Goal: Task Accomplishment & Management: Manage account settings

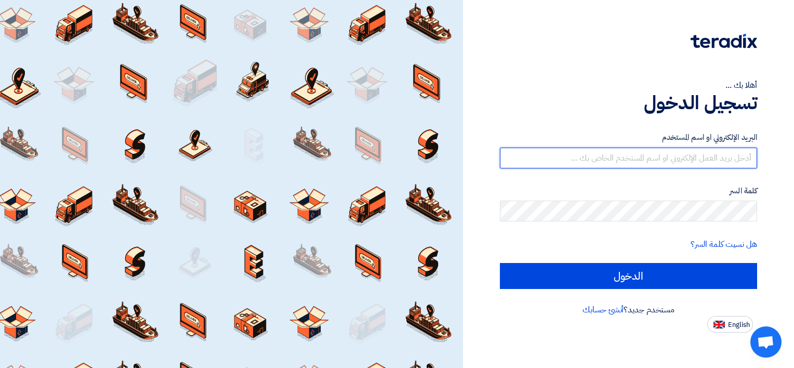
click at [753, 152] on input "text" at bounding box center [628, 158] width 257 height 21
type input "[EMAIL_ADDRESS][DOMAIN_NAME]"
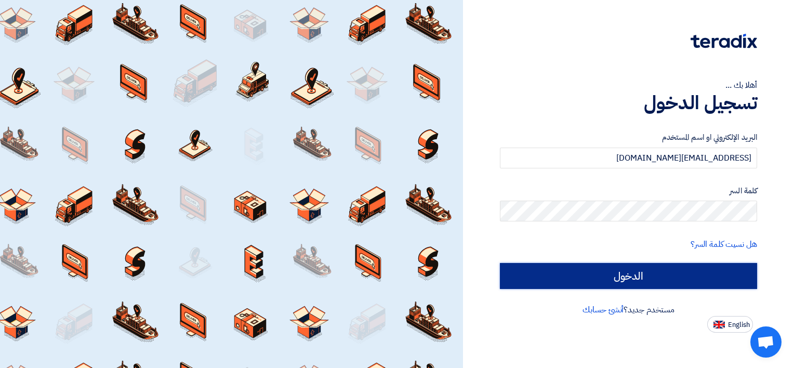
click at [674, 280] on input "الدخول" at bounding box center [628, 276] width 257 height 26
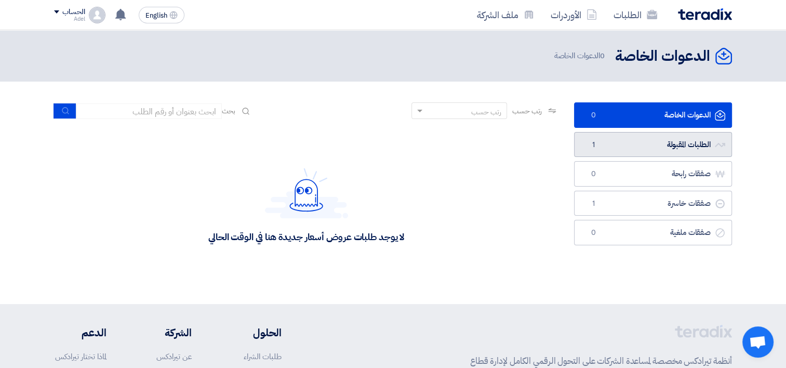
click at [690, 145] on link "الطلبات المقبولة الطلبات المقبولة 1" at bounding box center [653, 144] width 158 height 25
